Goal: Communication & Community: Connect with others

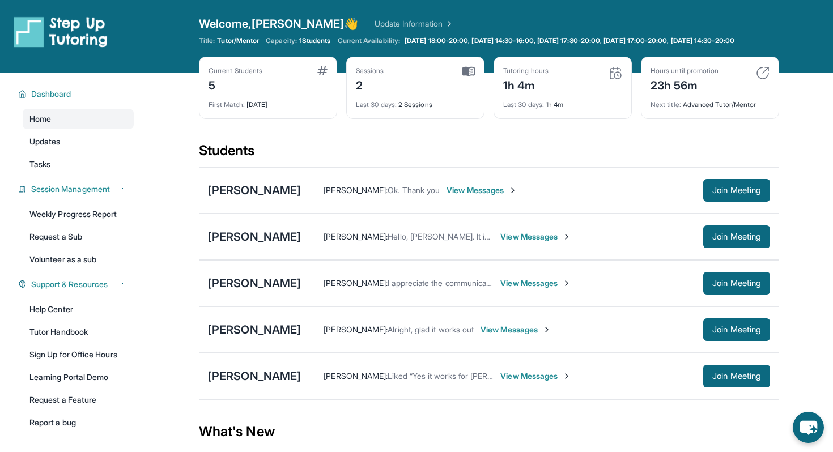
scroll to position [40, 0]
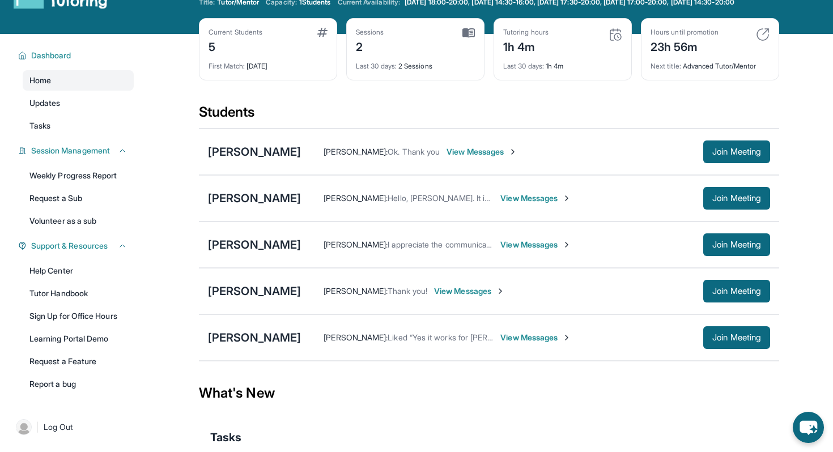
scroll to position [54, 0]
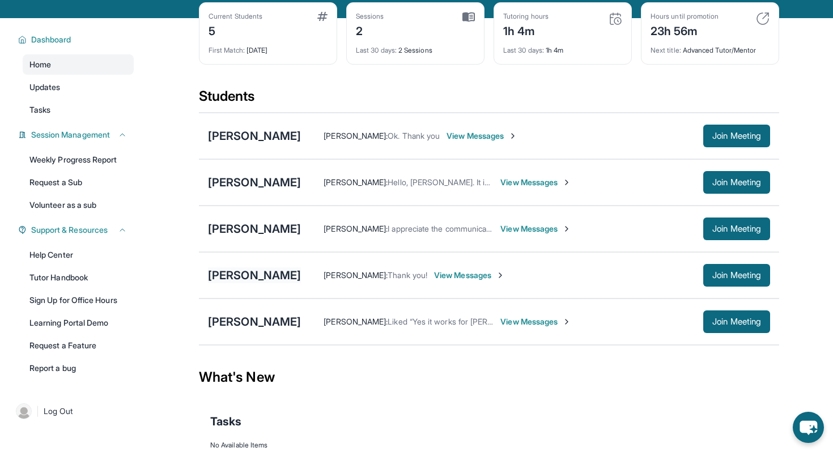
click at [230, 283] on div "[PERSON_NAME]" at bounding box center [254, 275] width 93 height 16
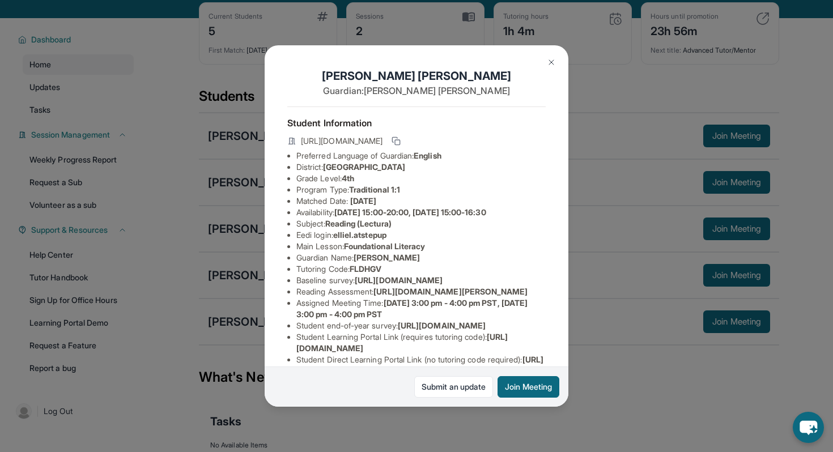
click at [553, 60] on img at bounding box center [551, 62] width 9 height 9
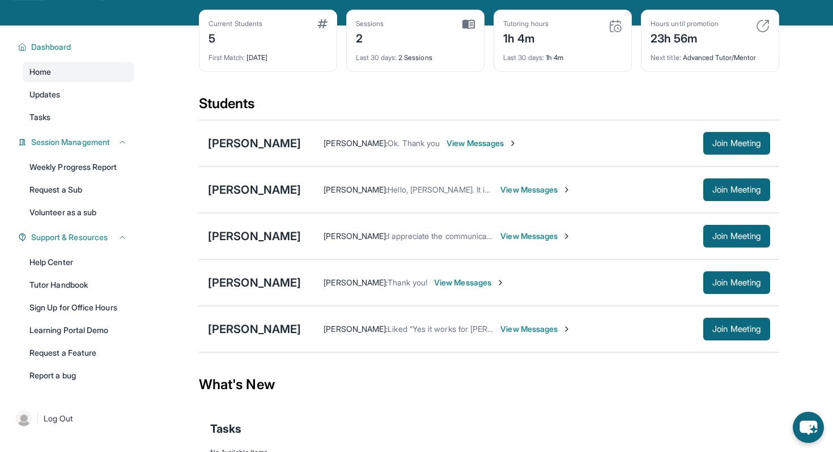
scroll to position [46, 0]
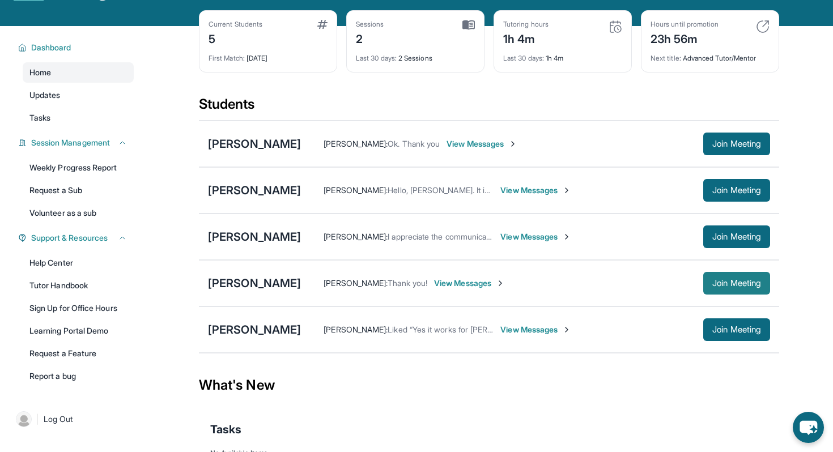
click at [737, 286] on button "Join Meeting" at bounding box center [736, 283] width 67 height 23
click at [228, 291] on div "[PERSON_NAME]" at bounding box center [254, 283] width 93 height 16
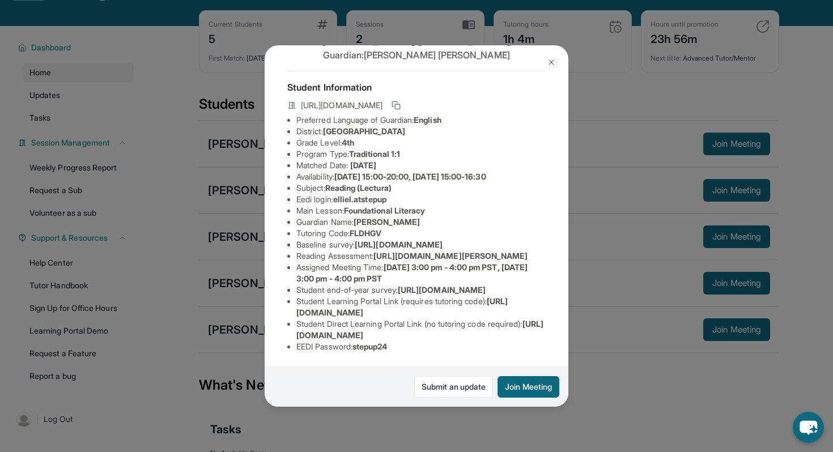
scroll to position [71, 0]
drag, startPoint x: 380, startPoint y: 254, endPoint x: 532, endPoint y: 267, distance: 152.9
click at [532, 262] on li "Reading Assessment : https://qxinqrdf.paperform.co/?id=2025-s13073&name=Ellie%2…" at bounding box center [420, 255] width 249 height 11
copy span "https://qxinqrdf.paperform.co/?id=2025-s13073&name=Ellie%20Lau&grade=4th&window…"
click at [455, 228] on li "Tutoring Code : FLDHGV" at bounding box center [420, 233] width 249 height 11
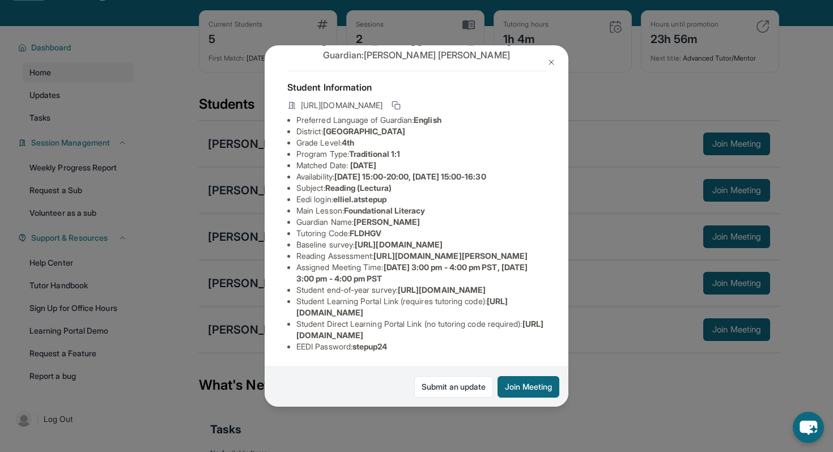
click at [549, 66] on img at bounding box center [551, 62] width 9 height 9
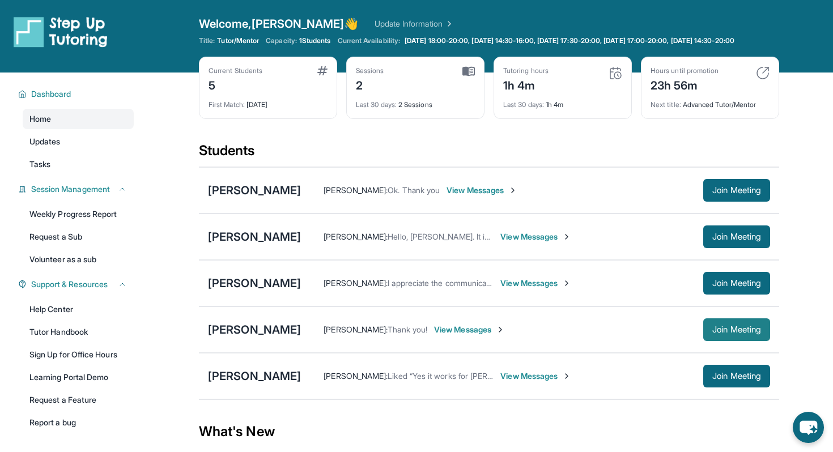
click at [733, 333] on span "Join Meeting" at bounding box center [736, 329] width 49 height 7
click at [229, 336] on div "[PERSON_NAME]" at bounding box center [254, 330] width 93 height 16
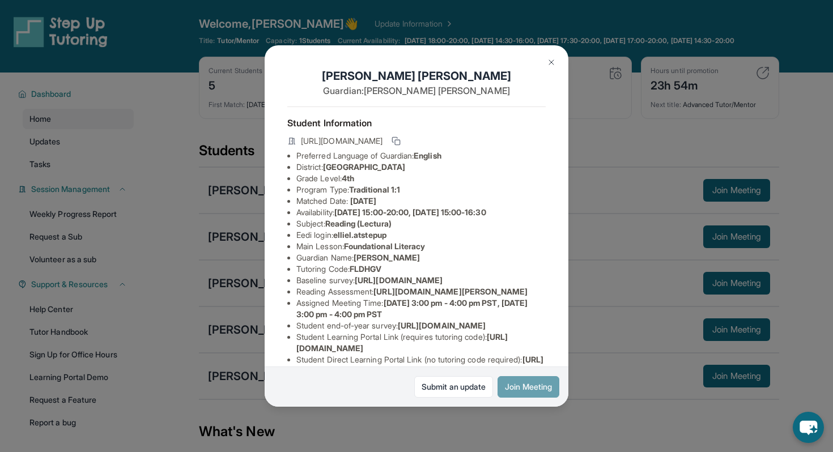
click at [523, 386] on button "Join Meeting" at bounding box center [529, 387] width 62 height 22
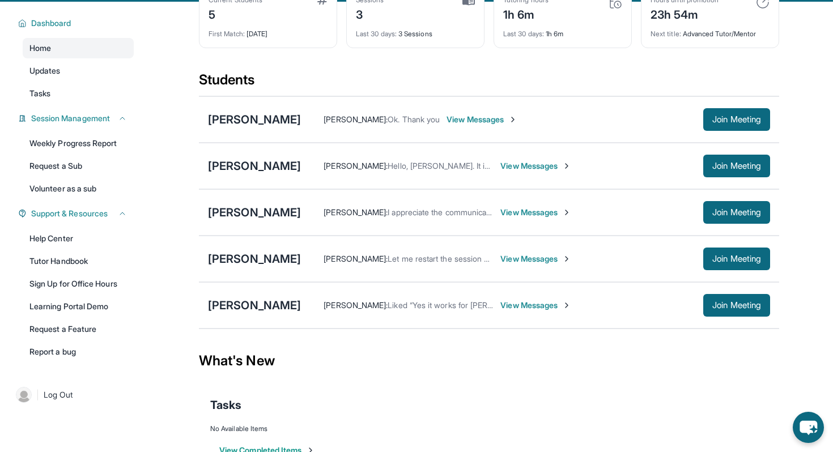
scroll to position [71, 0]
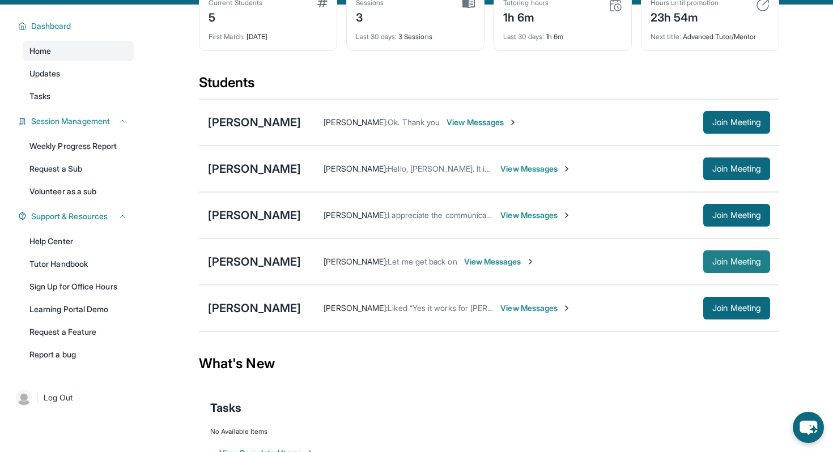
scroll to position [43, 0]
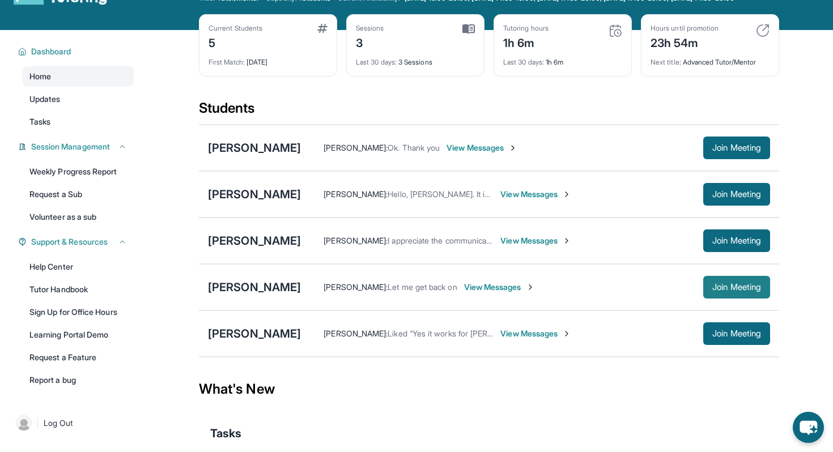
click at [716, 290] on button "Join Meeting" at bounding box center [736, 287] width 67 height 23
click at [232, 295] on div "[PERSON_NAME]" at bounding box center [254, 287] width 93 height 16
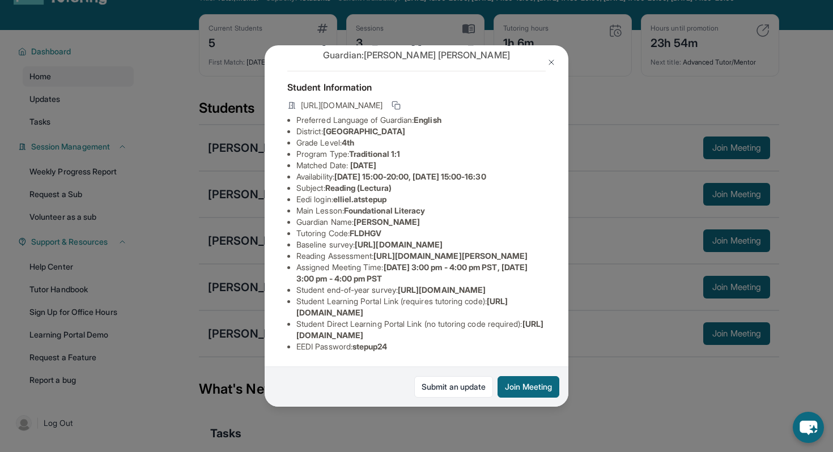
scroll to position [109, 0]
click at [552, 58] on img at bounding box center [551, 62] width 9 height 9
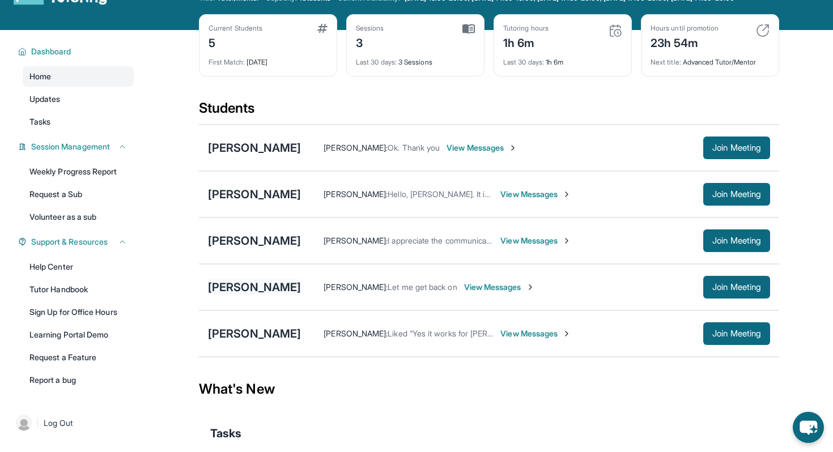
click at [227, 295] on div "[PERSON_NAME]" at bounding box center [254, 287] width 93 height 16
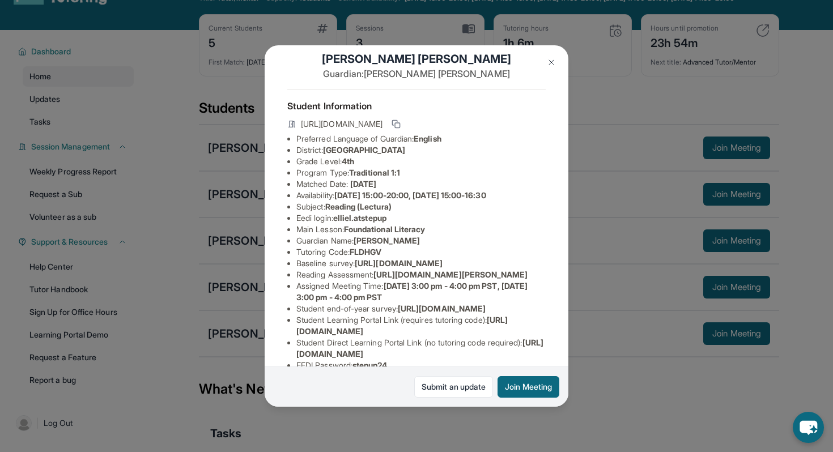
scroll to position [24, 0]
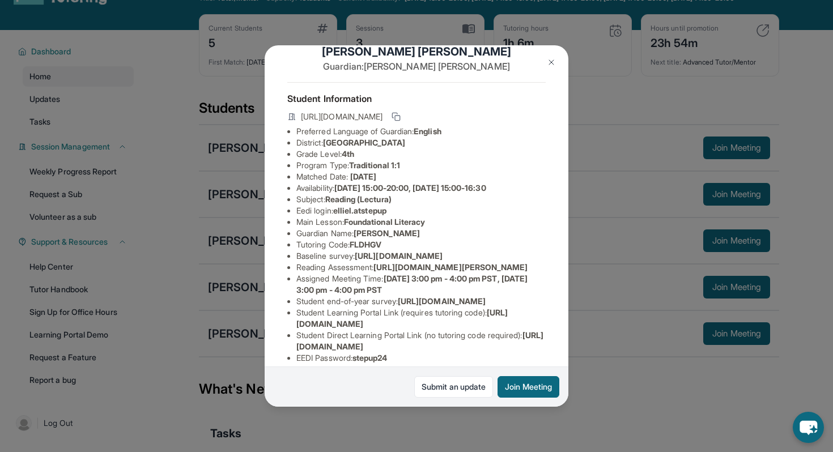
click at [553, 62] on img at bounding box center [551, 62] width 9 height 9
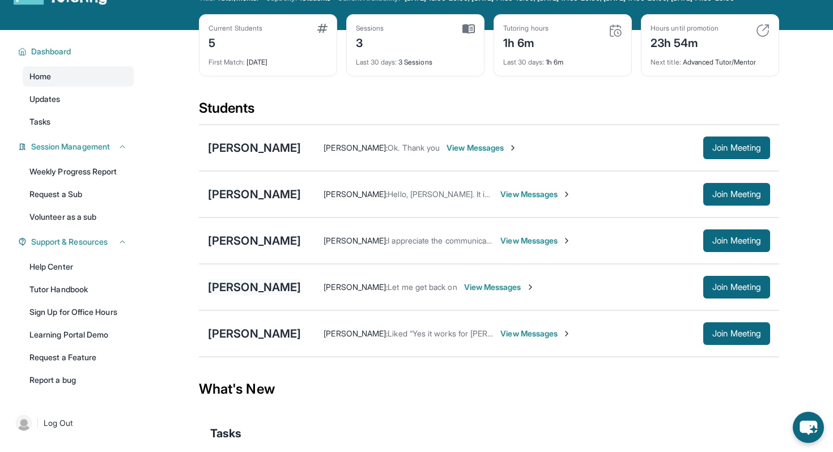
click at [229, 294] on div "[PERSON_NAME]" at bounding box center [254, 287] width 93 height 16
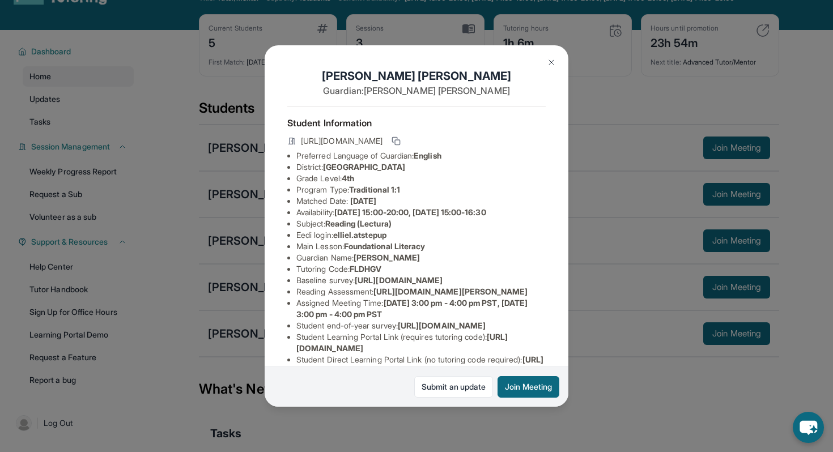
click at [546, 56] on button at bounding box center [551, 62] width 23 height 23
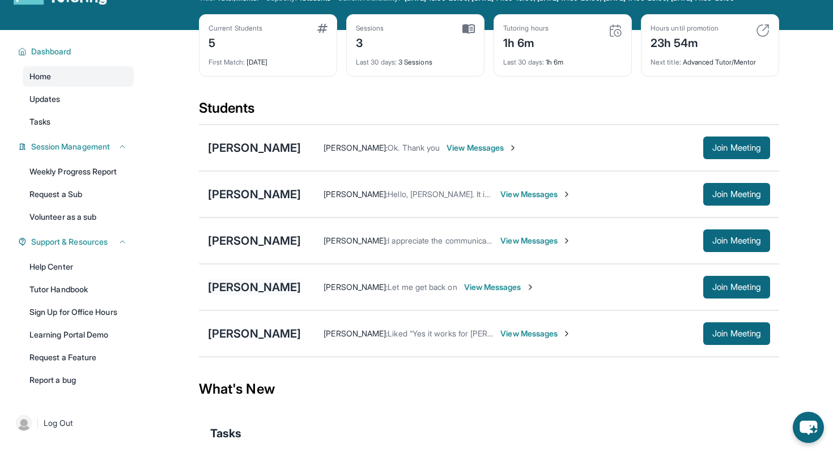
click at [233, 295] on div "[PERSON_NAME]" at bounding box center [254, 287] width 93 height 16
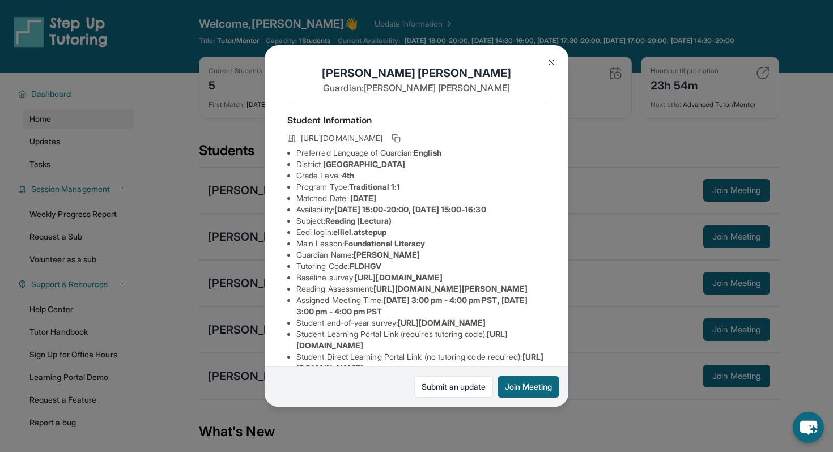
scroll to position [0, 0]
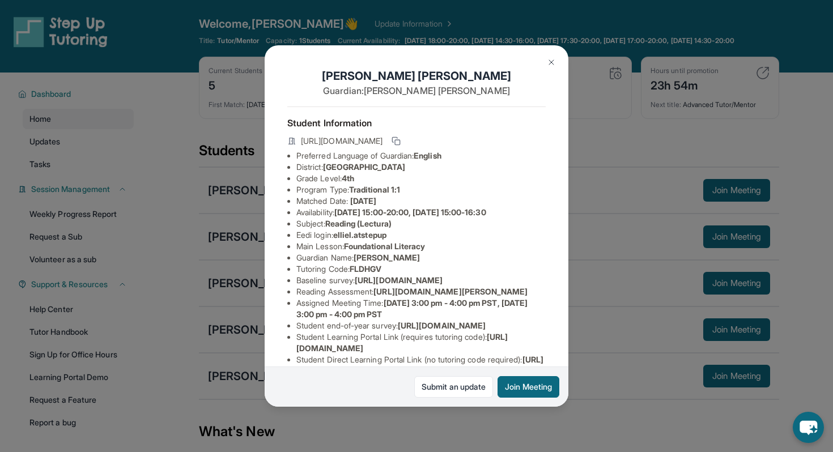
click at [550, 59] on img at bounding box center [551, 62] width 9 height 9
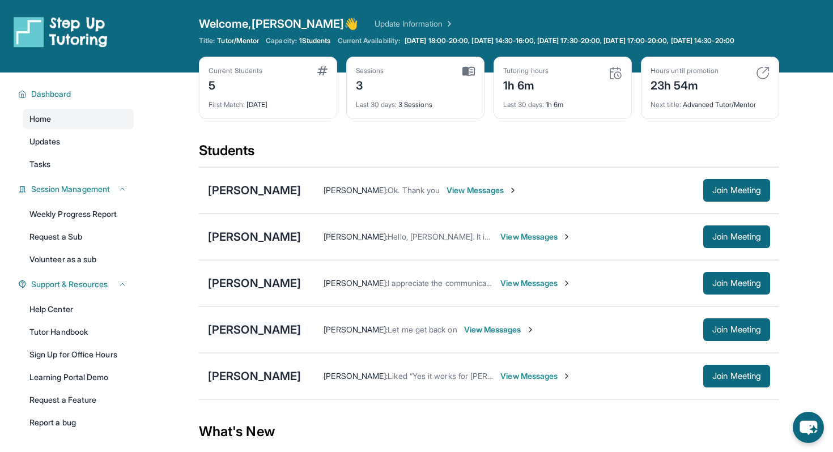
click at [225, 338] on div "[PERSON_NAME]" at bounding box center [254, 330] width 93 height 16
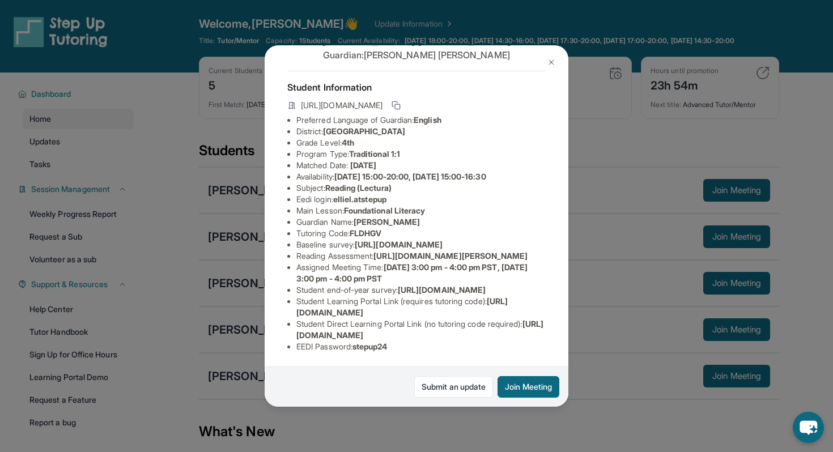
scroll to position [126, 0]
drag, startPoint x: 380, startPoint y: 199, endPoint x: 512, endPoint y: 210, distance: 132.5
click at [512, 250] on li "Reading Assessment : https://qxinqrdf.paperform.co/?id=2025-s13073&name=Ellie%2…" at bounding box center [420, 255] width 249 height 11
copy span "https://qxinqrdf.paperform.co/?id=2025-s13073&name=Ellie%20Lau&grade=4th&window…"
click at [547, 63] on img at bounding box center [551, 62] width 9 height 9
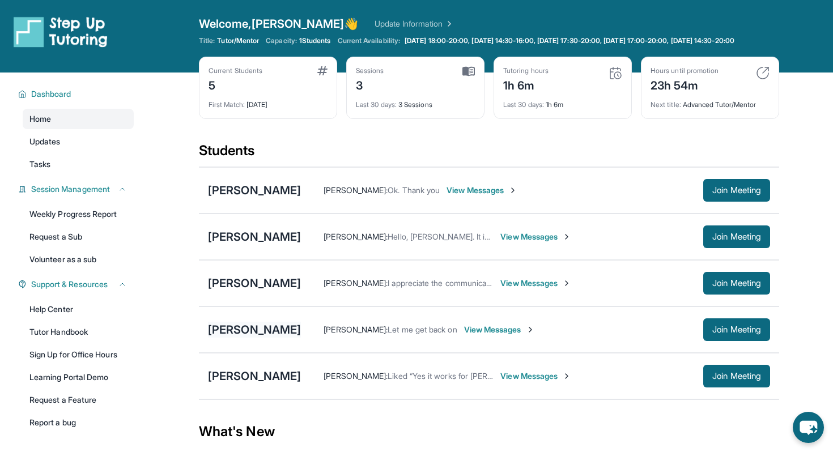
click at [226, 338] on div "[PERSON_NAME]" at bounding box center [254, 330] width 93 height 16
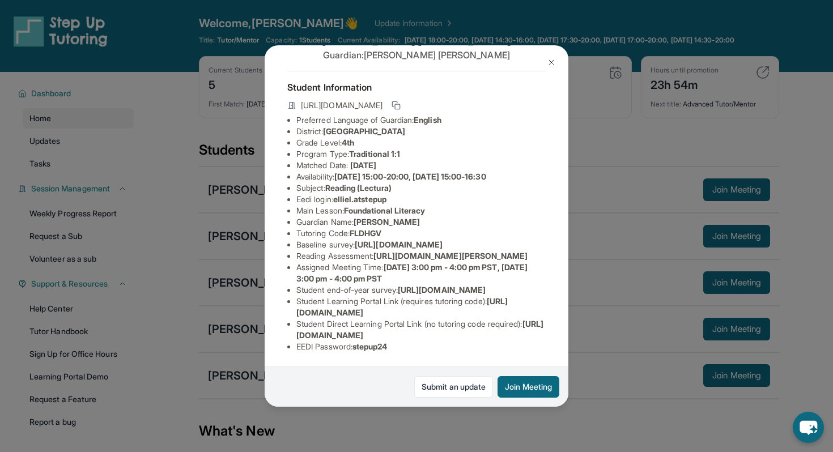
scroll to position [63, 0]
click at [553, 60] on img at bounding box center [551, 62] width 9 height 9
